Goal: Task Accomplishment & Management: Use online tool/utility

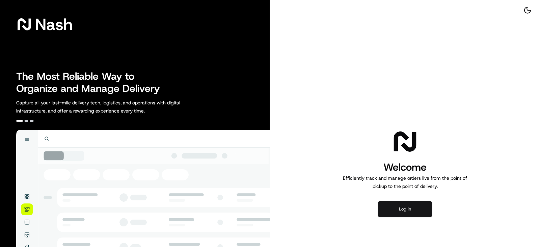
click at [405, 208] on button "Log in" at bounding box center [405, 209] width 54 height 16
